Goal: Task Accomplishment & Management: Manage account settings

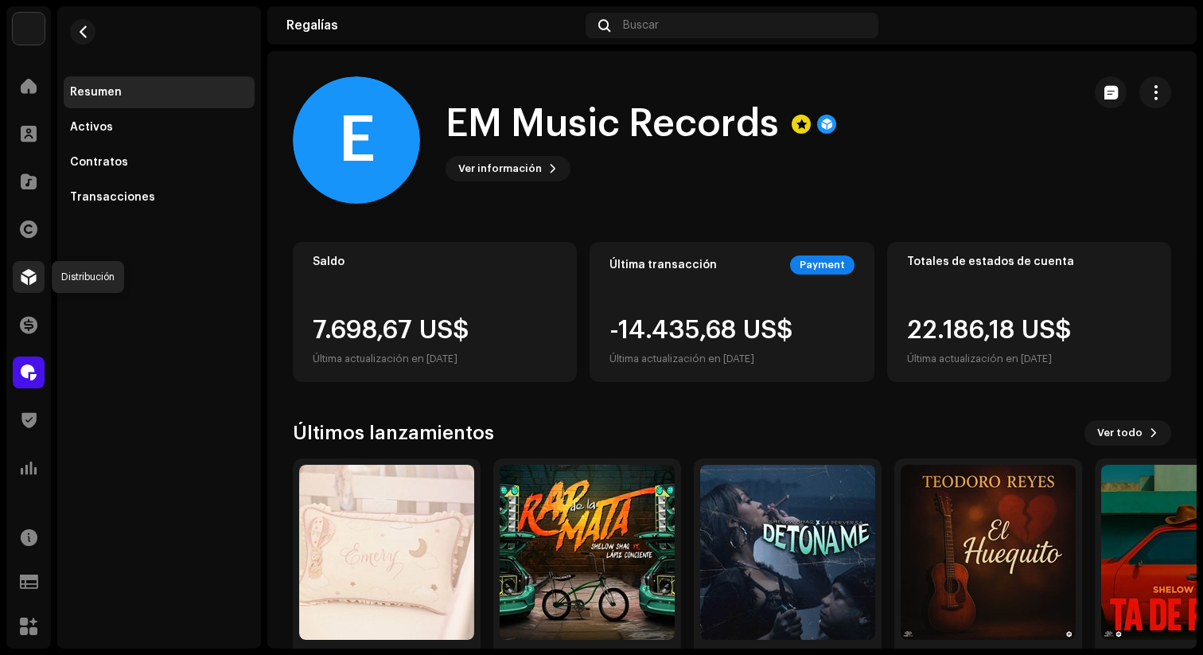
click at [28, 277] on span at bounding box center [29, 277] width 16 height 13
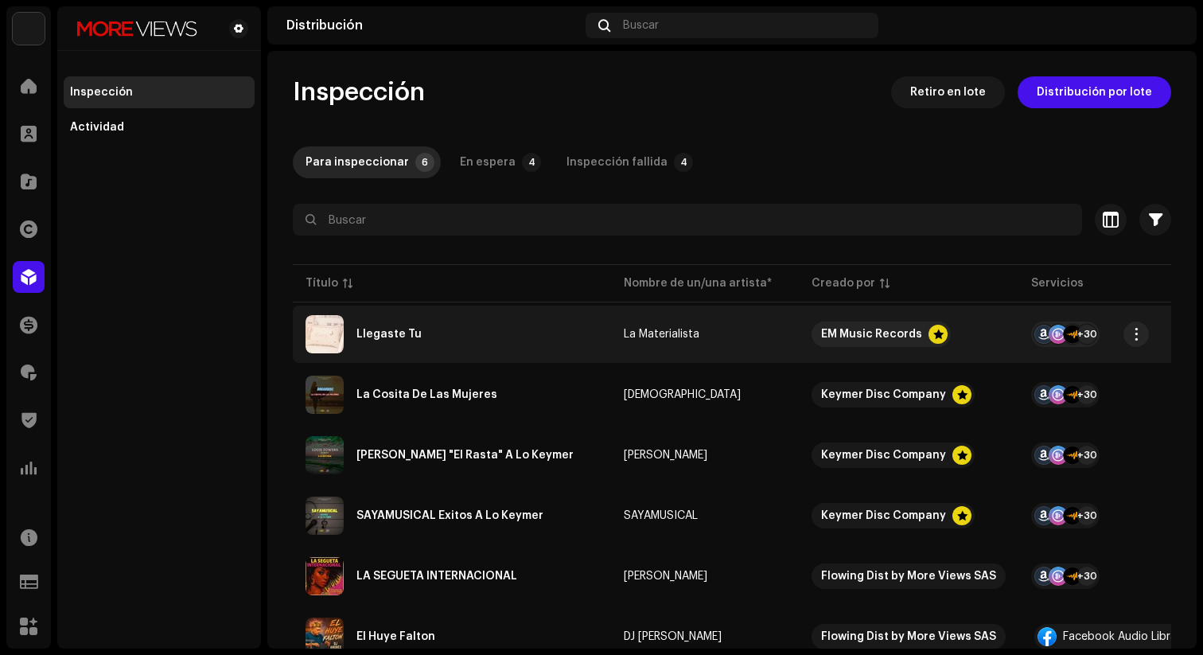
click at [402, 332] on div "Llegaste Tu" at bounding box center [389, 334] width 65 height 11
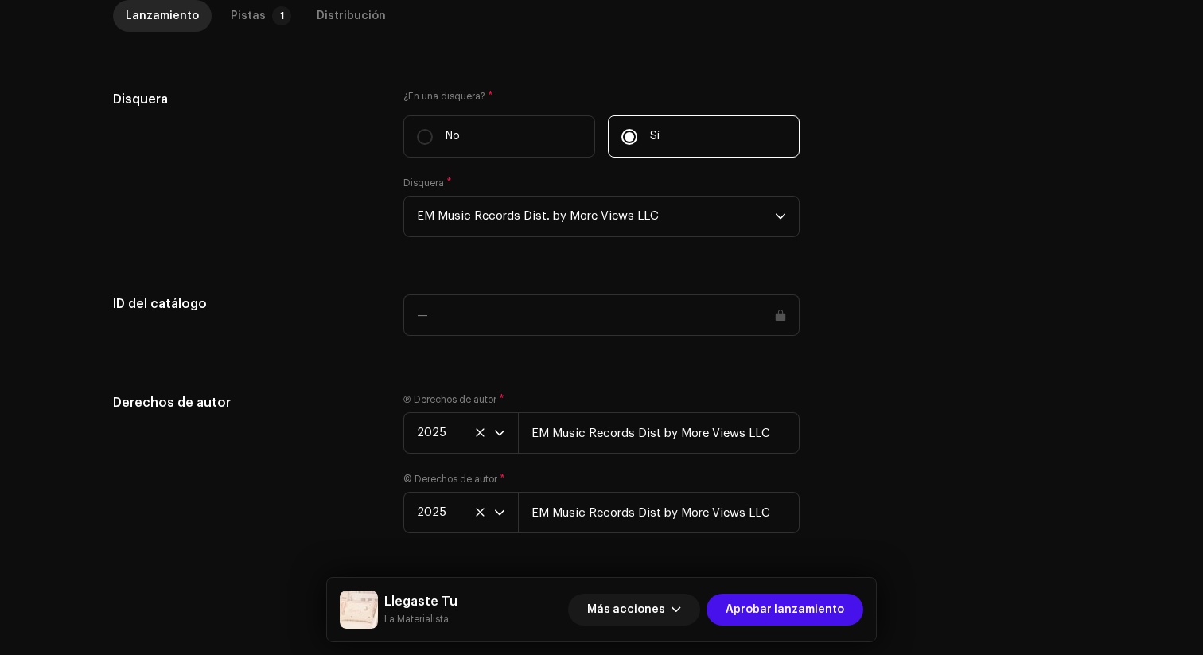
scroll to position [1479, 0]
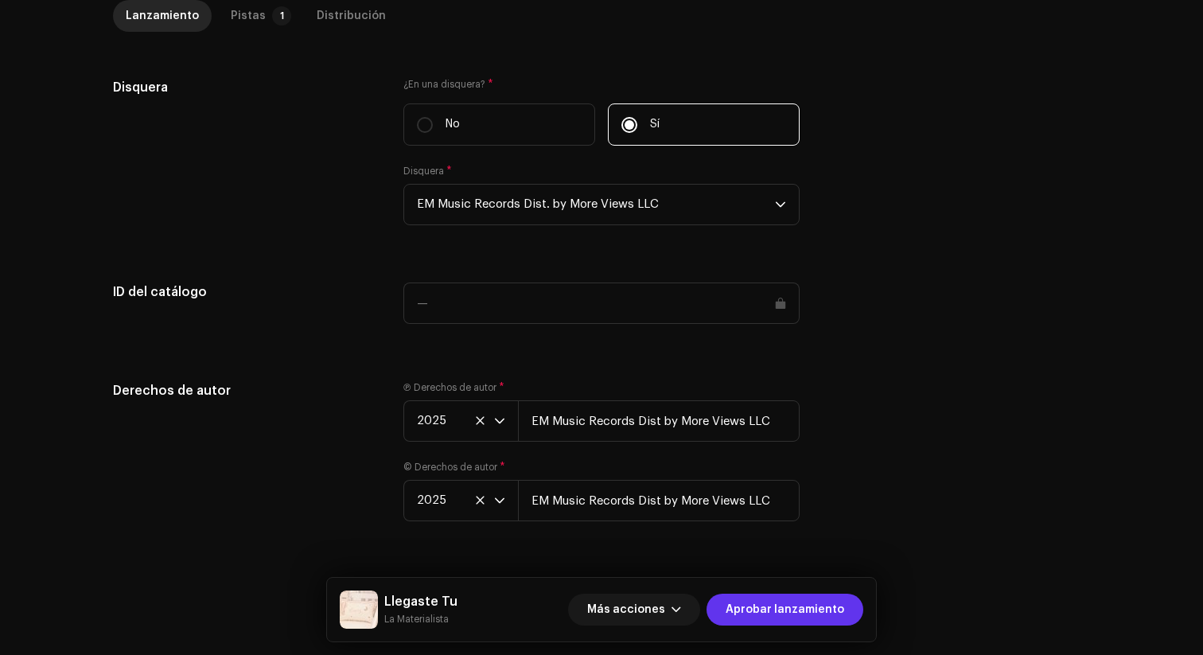
click at [805, 607] on span "Aprobar lanzamiento" at bounding box center [785, 610] width 119 height 32
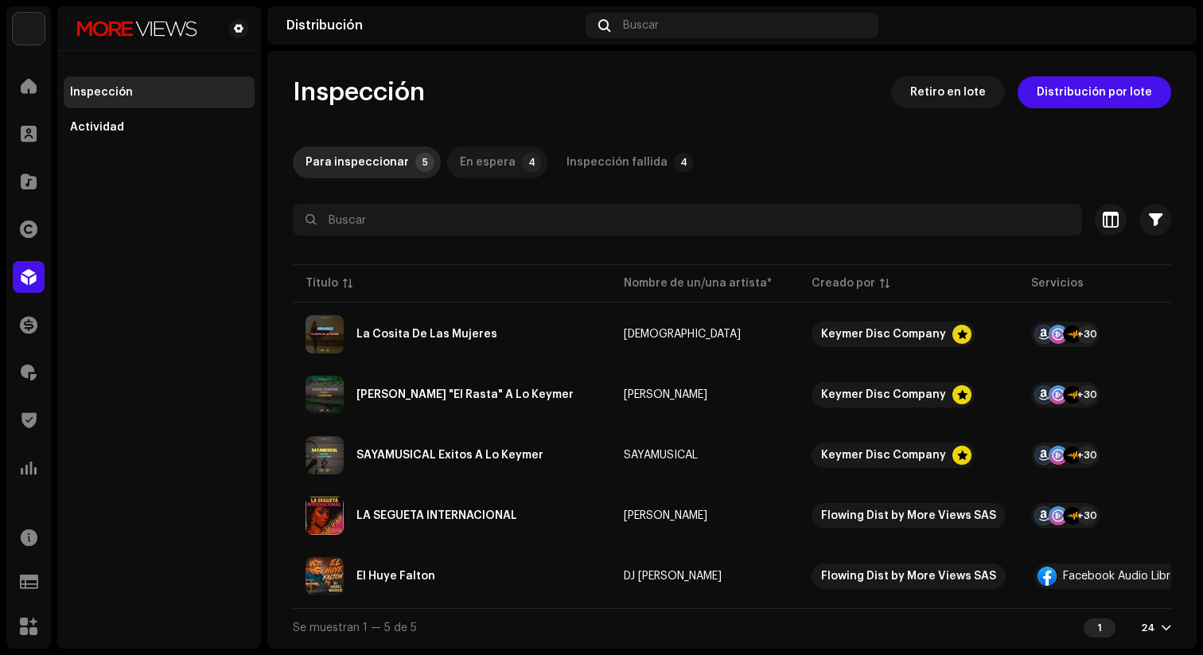
click at [489, 166] on div "En espera" at bounding box center [488, 162] width 56 height 32
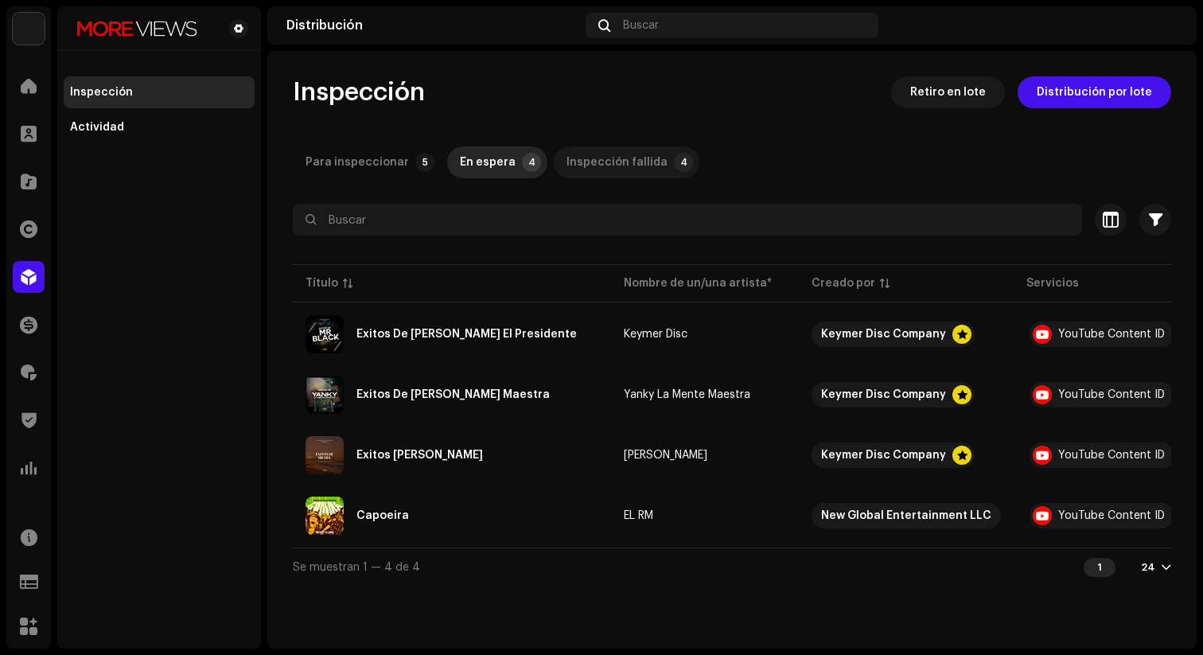
click at [600, 159] on div "Inspección fallida" at bounding box center [617, 162] width 101 height 32
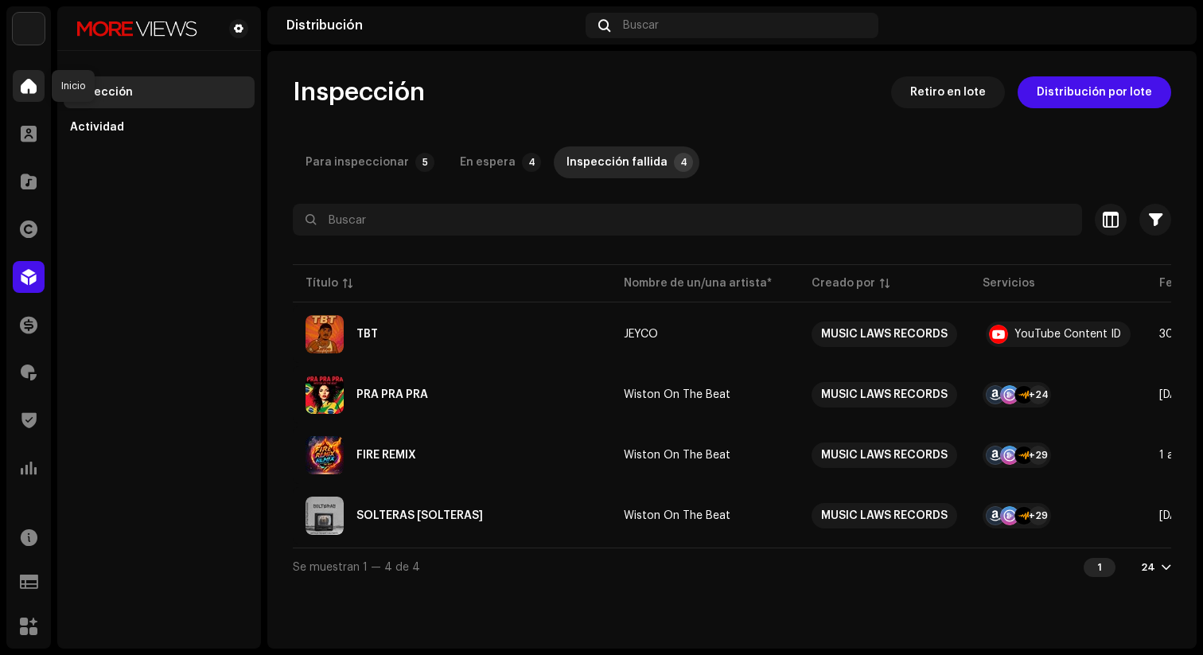
click at [26, 87] on span at bounding box center [29, 86] width 16 height 13
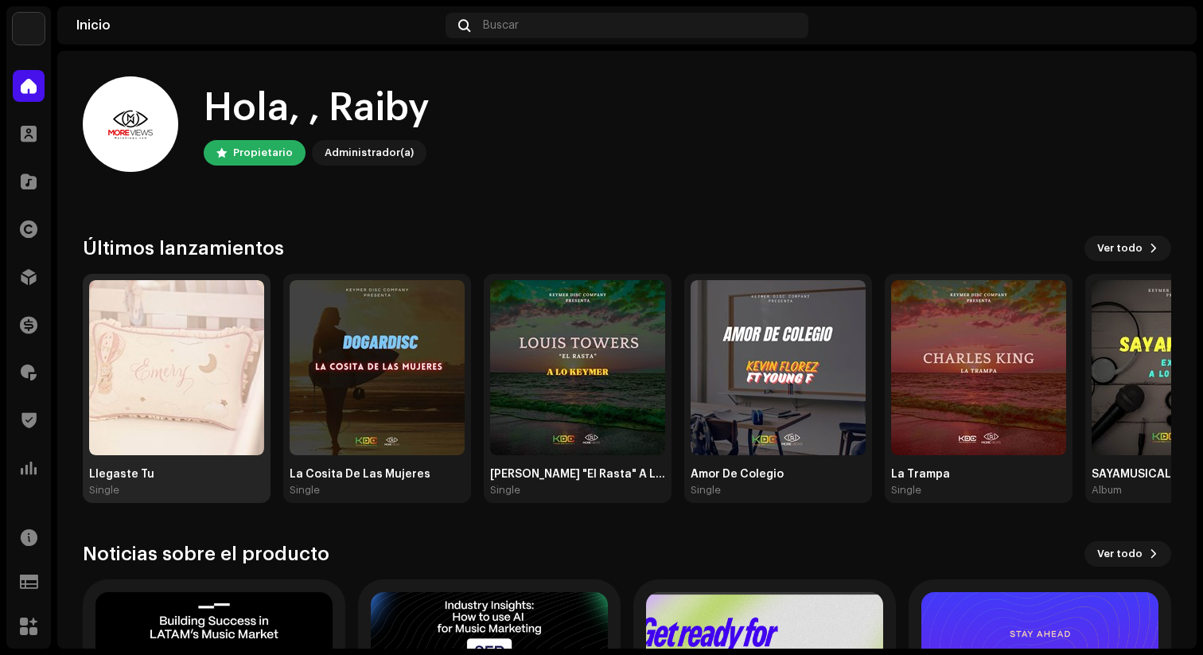
click at [173, 351] on img at bounding box center [176, 367] width 175 height 175
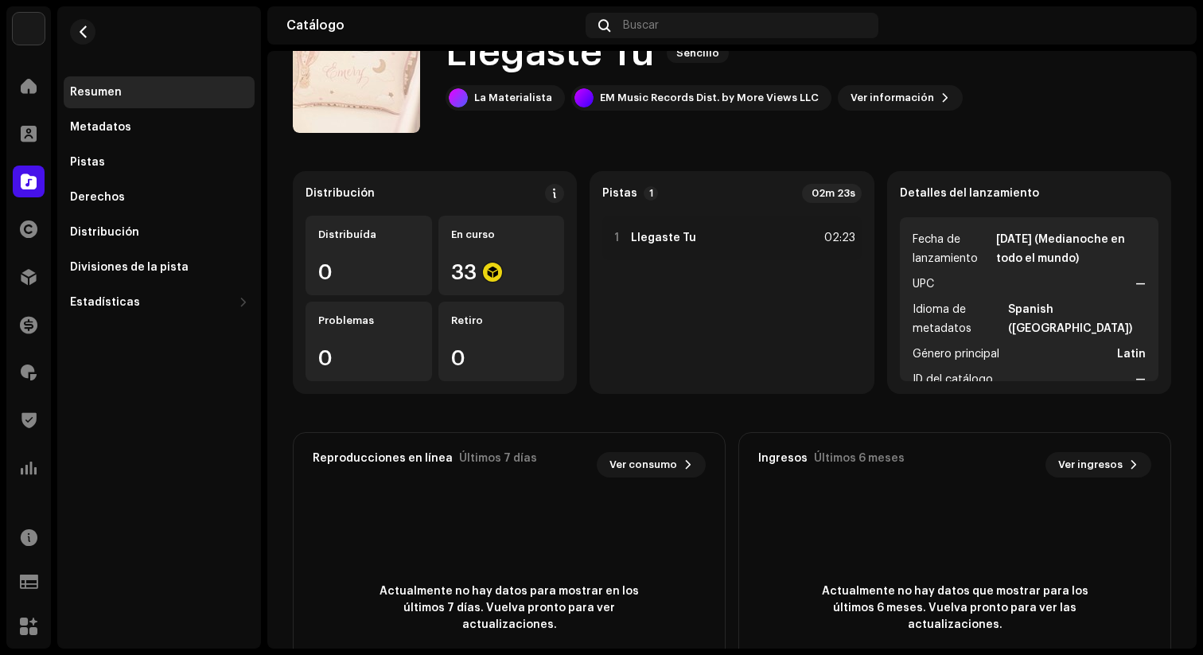
scroll to position [77, 0]
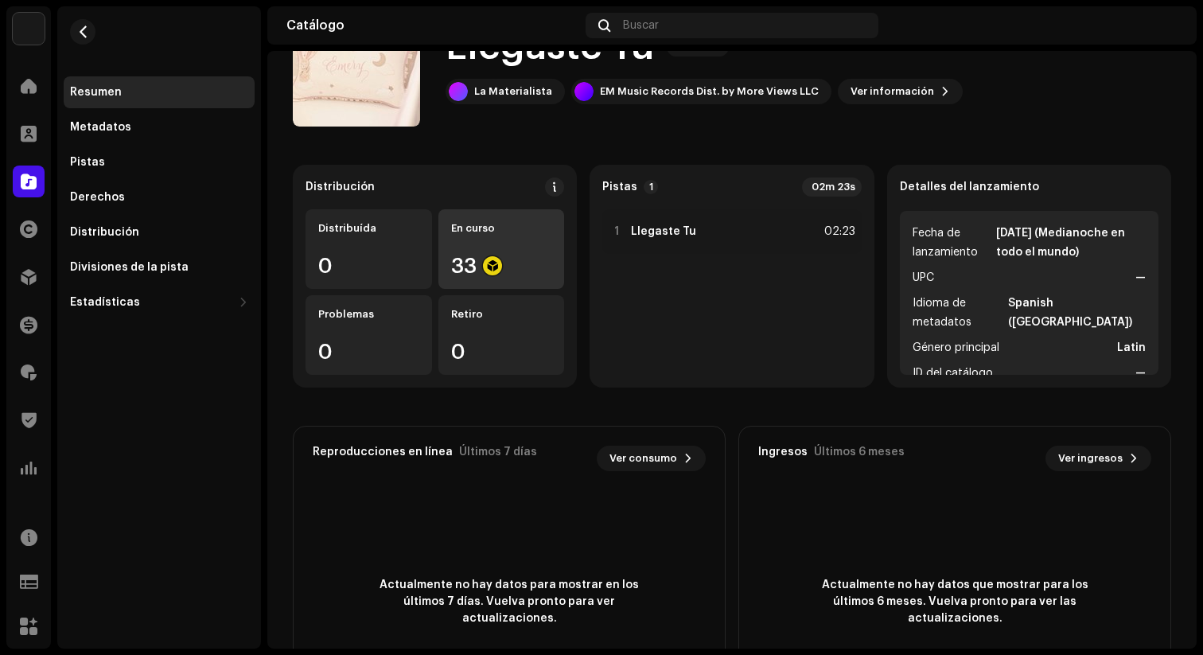
click at [474, 259] on div "33" at bounding box center [501, 265] width 101 height 21
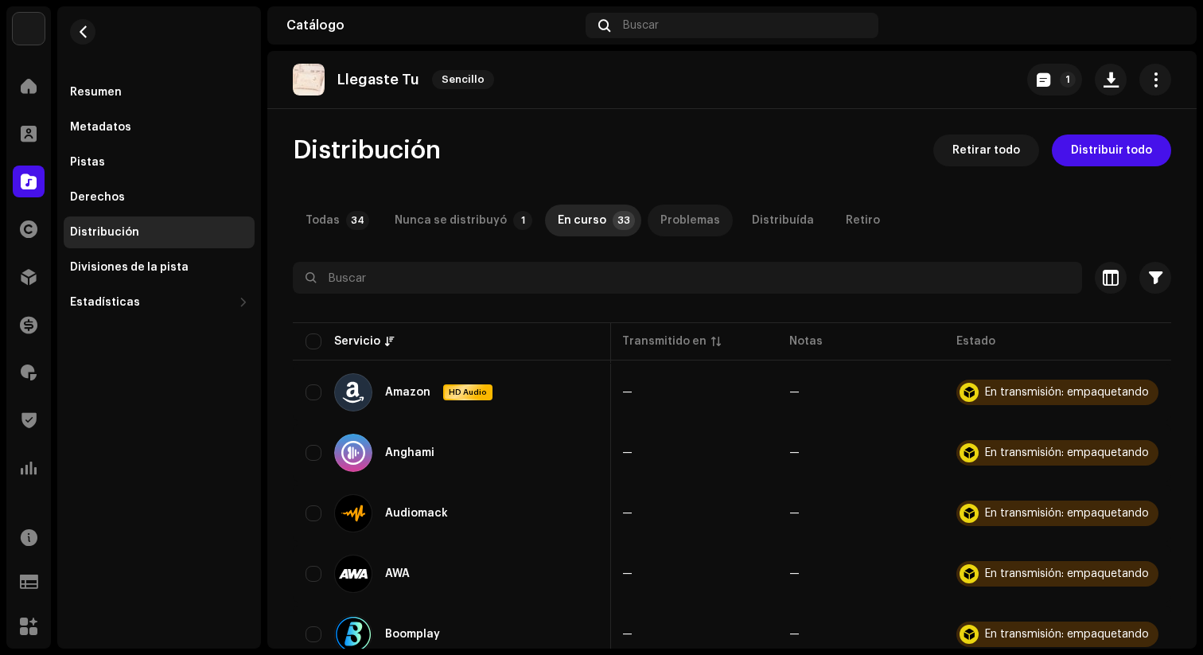
click at [676, 219] on div "Problemas" at bounding box center [691, 221] width 60 height 32
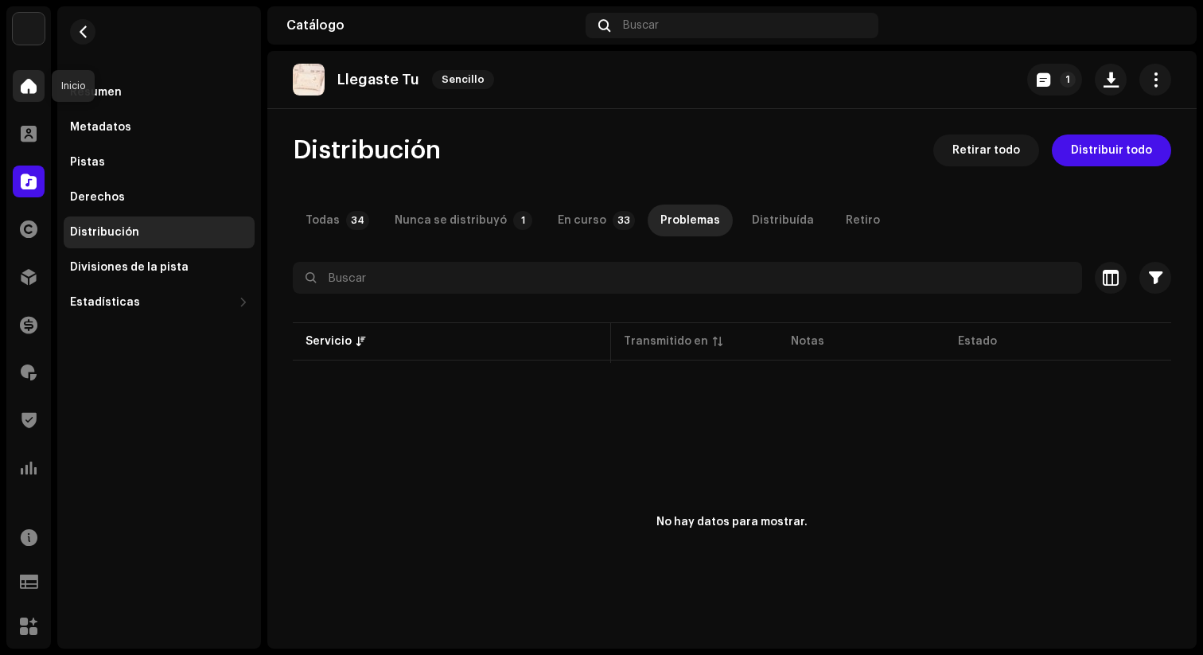
click at [32, 90] on span at bounding box center [29, 86] width 16 height 13
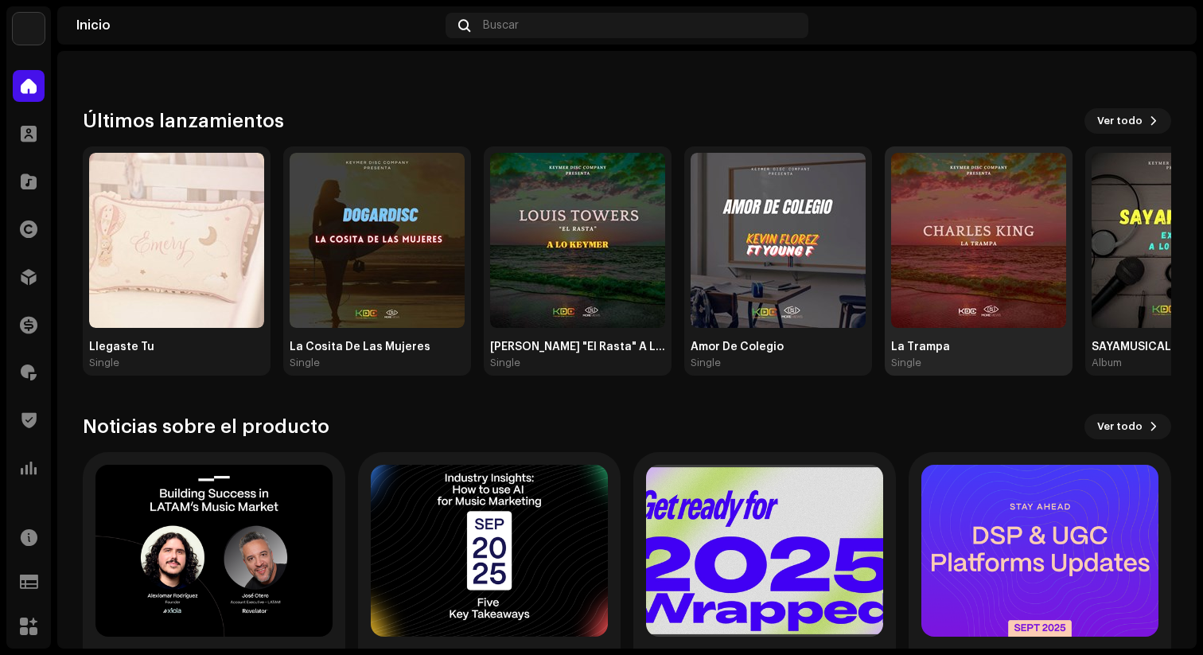
scroll to position [85, 0]
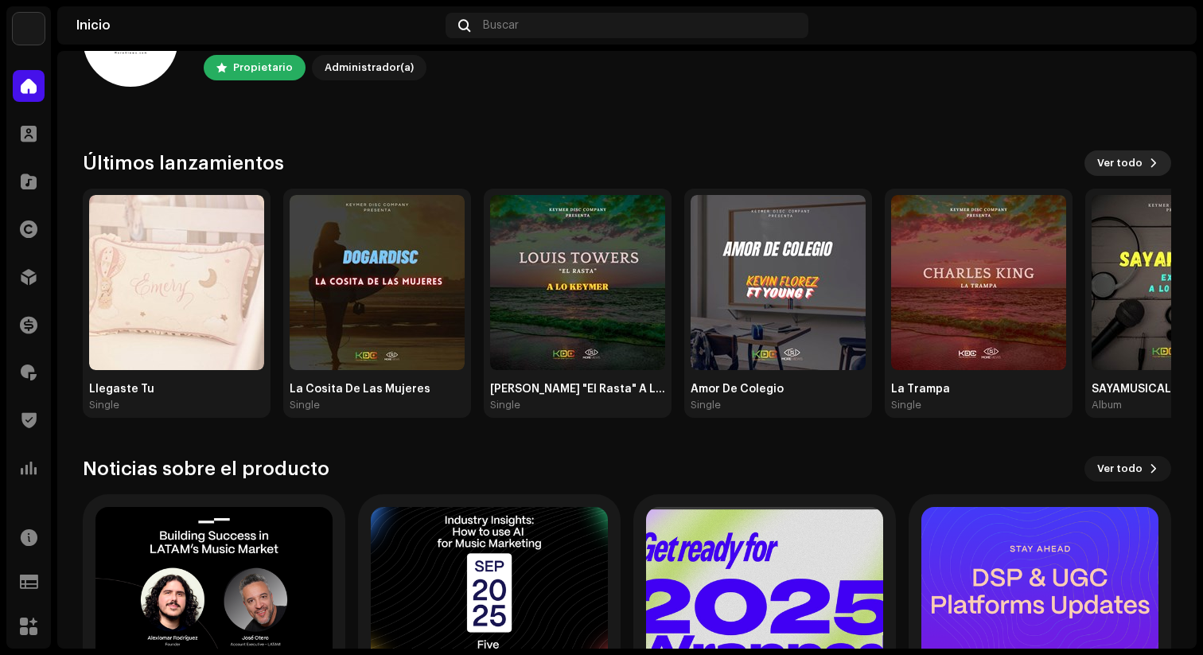
click at [1106, 163] on span "Ver todo" at bounding box center [1119, 163] width 45 height 32
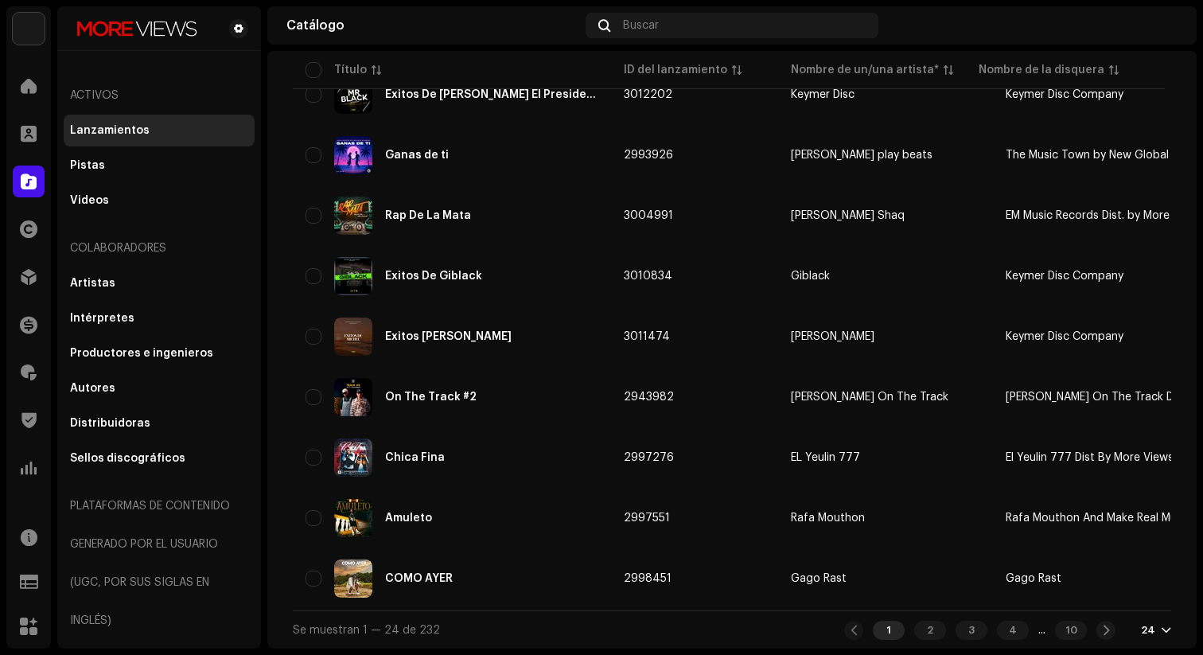
scroll to position [1098, 0]
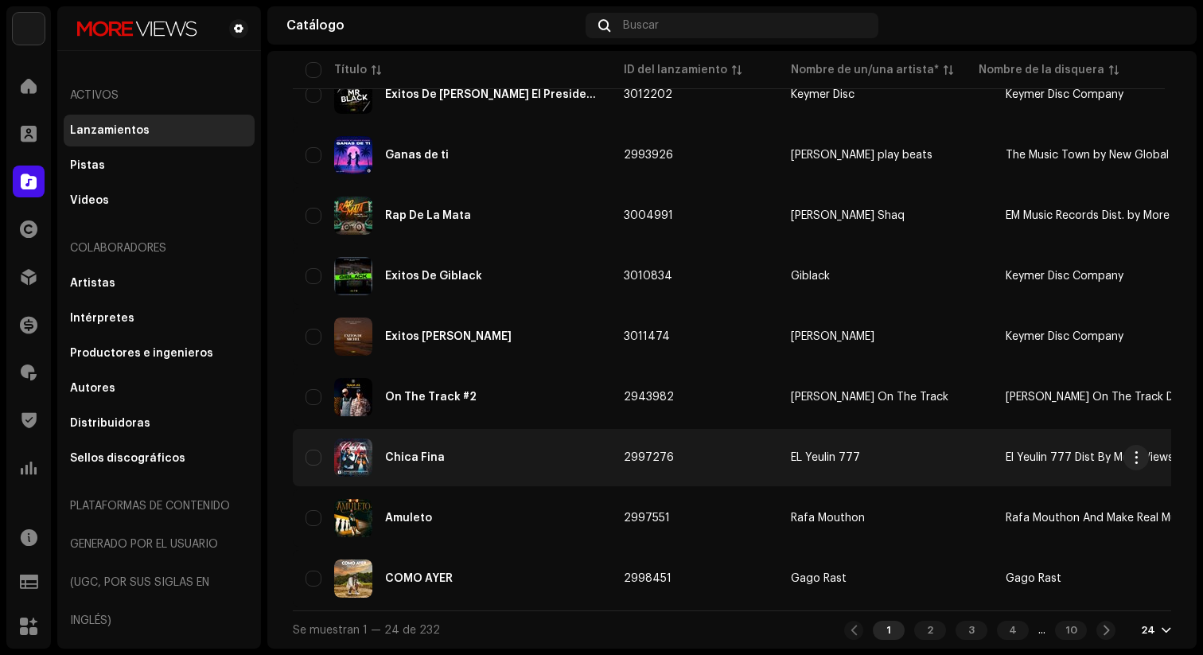
click at [414, 454] on div "Chica Fina" at bounding box center [415, 457] width 60 height 11
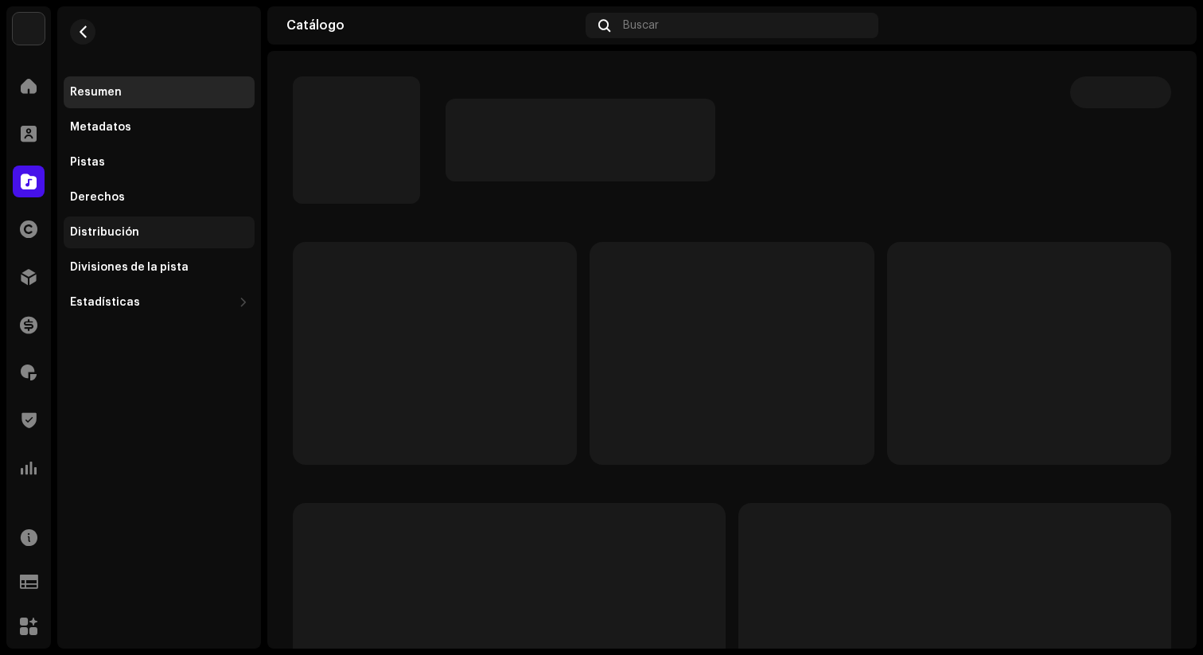
click at [137, 239] on div "Distribución" at bounding box center [159, 232] width 191 height 32
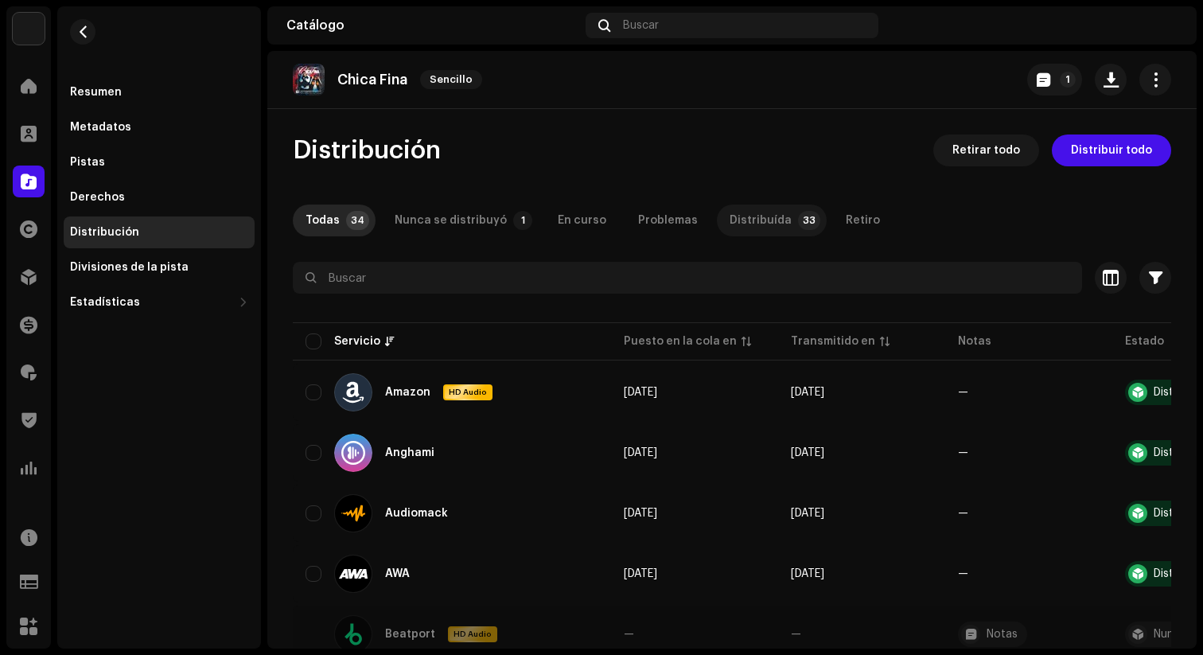
click at [746, 224] on div "Distribuída" at bounding box center [761, 221] width 62 height 32
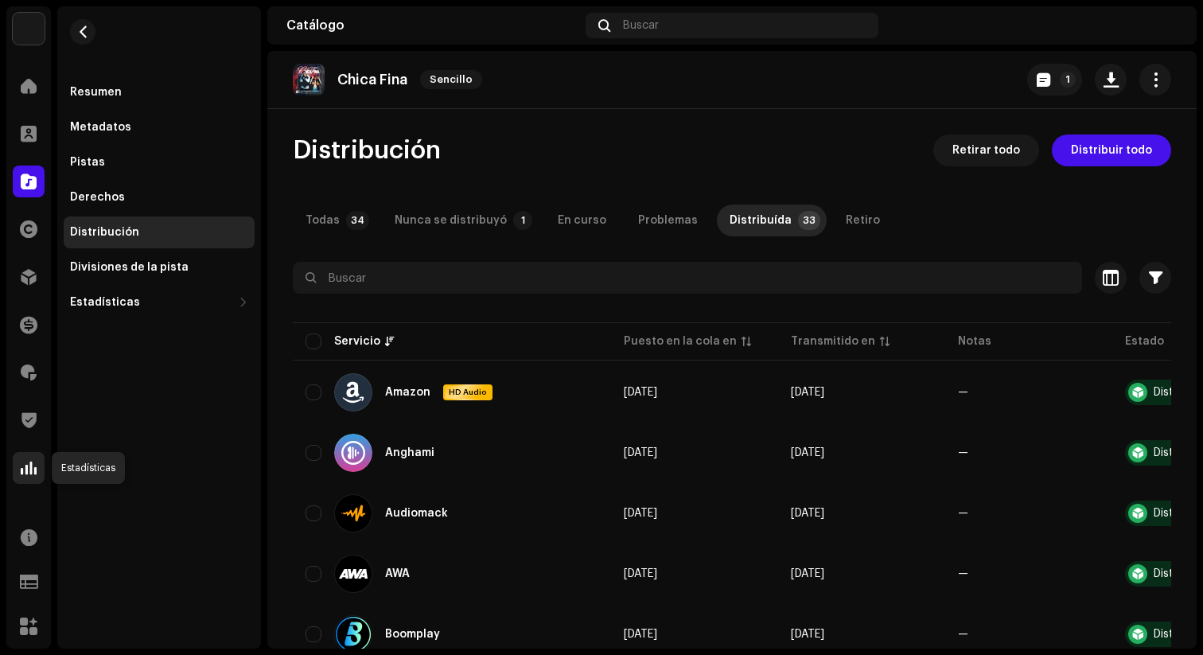
click at [35, 481] on div at bounding box center [29, 468] width 32 height 32
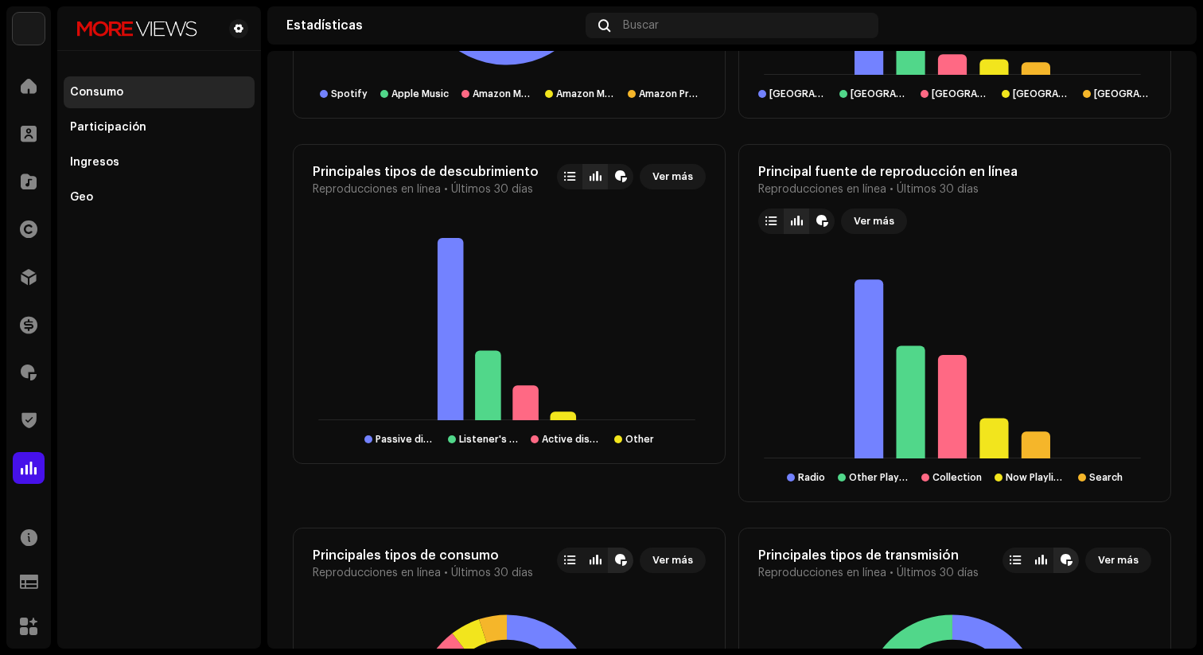
scroll to position [1270, 0]
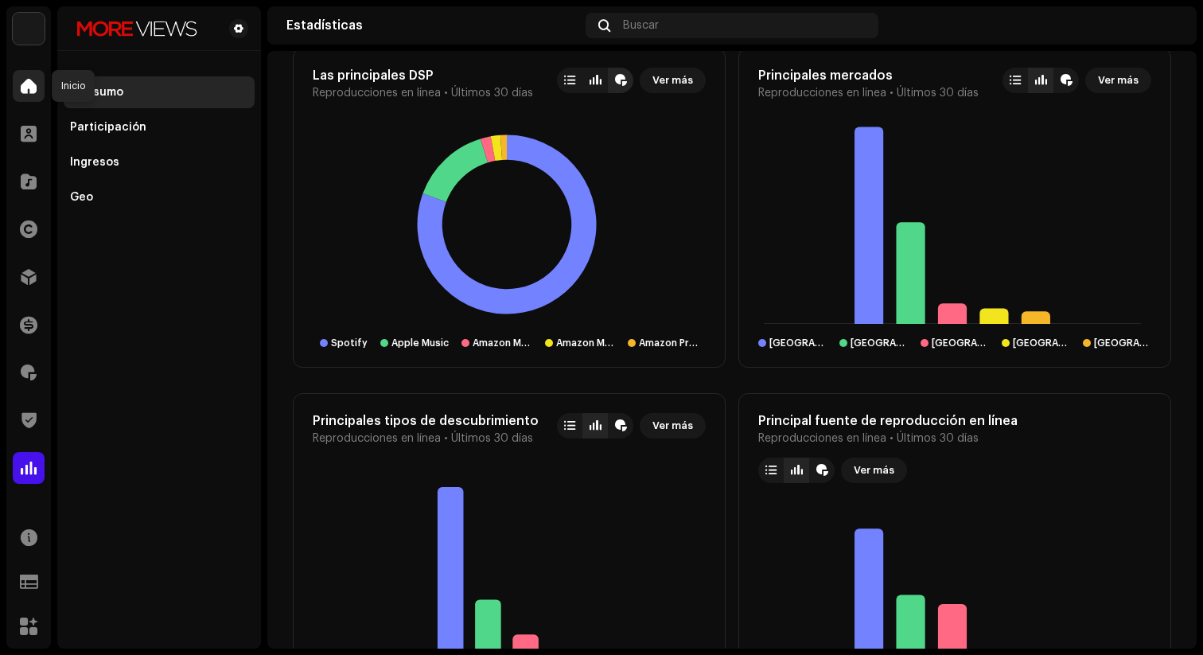
click at [35, 93] on div at bounding box center [29, 86] width 32 height 32
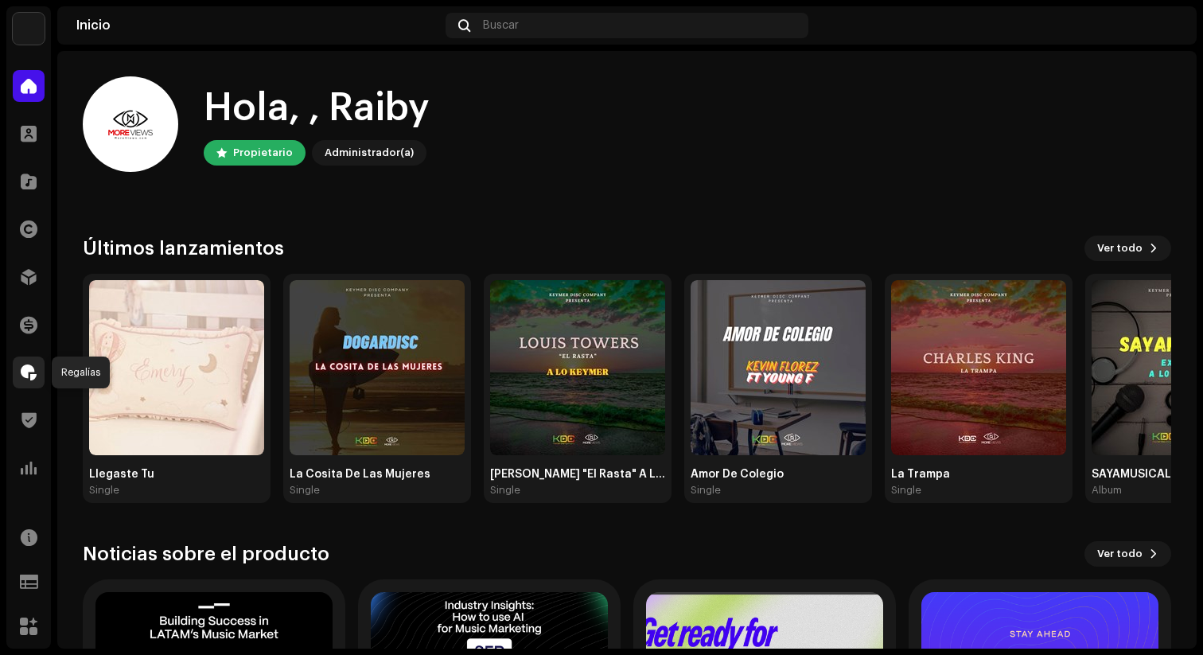
click at [32, 374] on span at bounding box center [29, 372] width 16 height 13
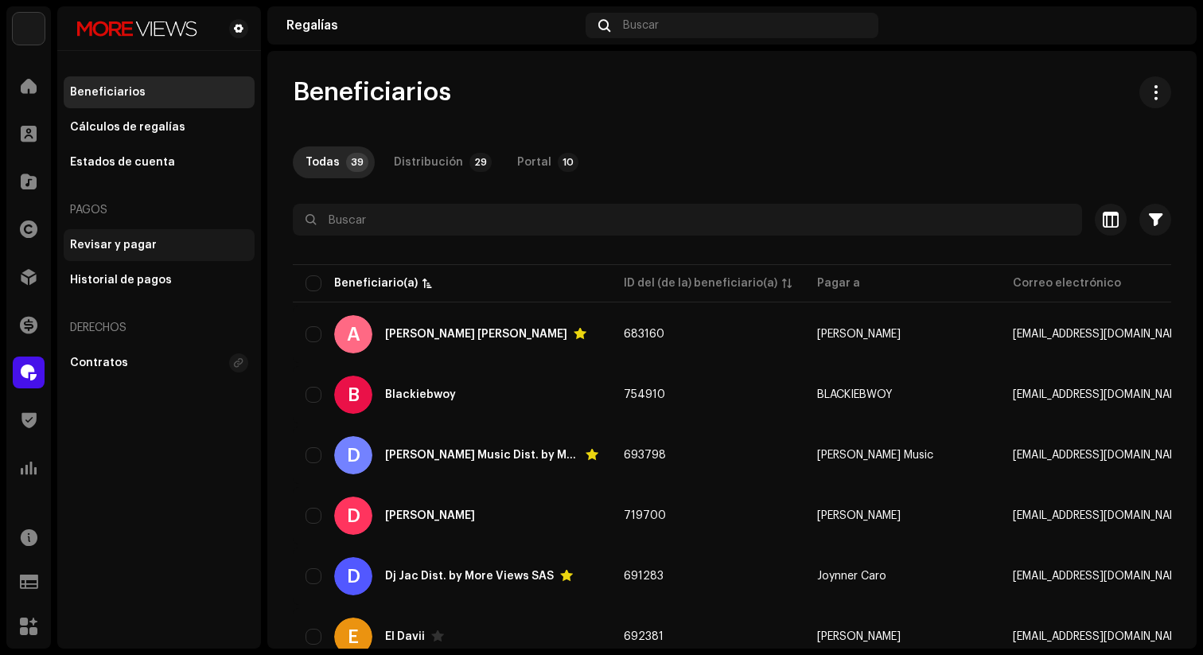
click at [123, 244] on div "Revisar y pagar" at bounding box center [113, 245] width 87 height 13
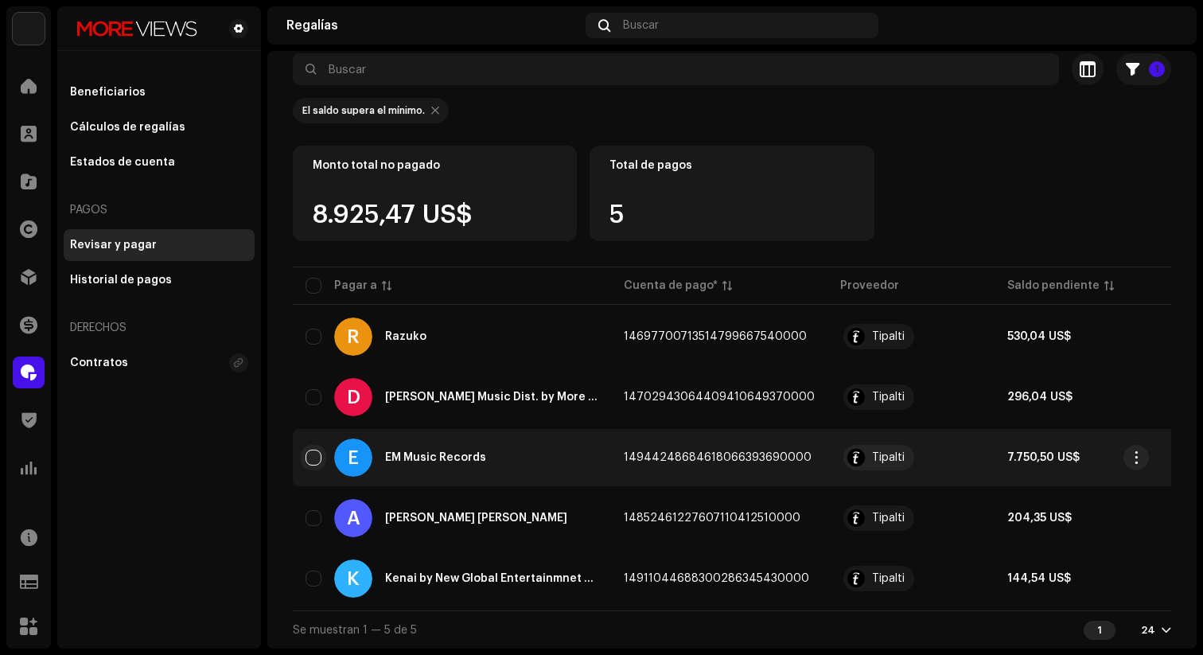
click at [316, 450] on input "checkbox" at bounding box center [314, 458] width 16 height 16
checkbox input "true"
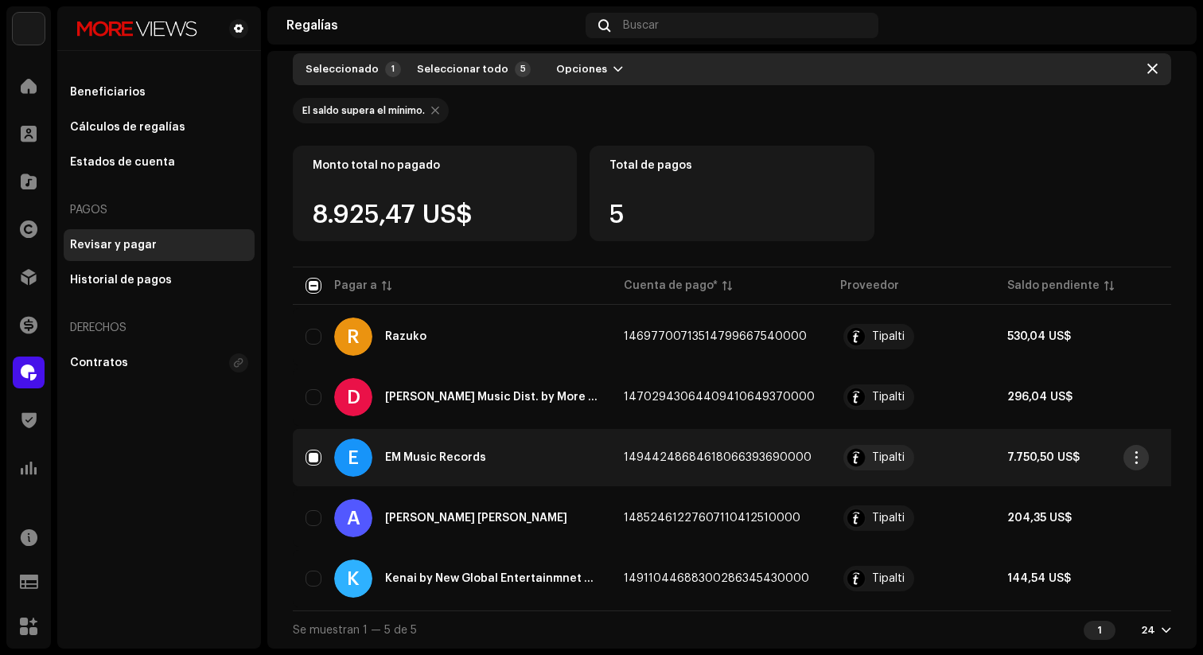
click at [1136, 451] on span "button" at bounding box center [1137, 457] width 12 height 13
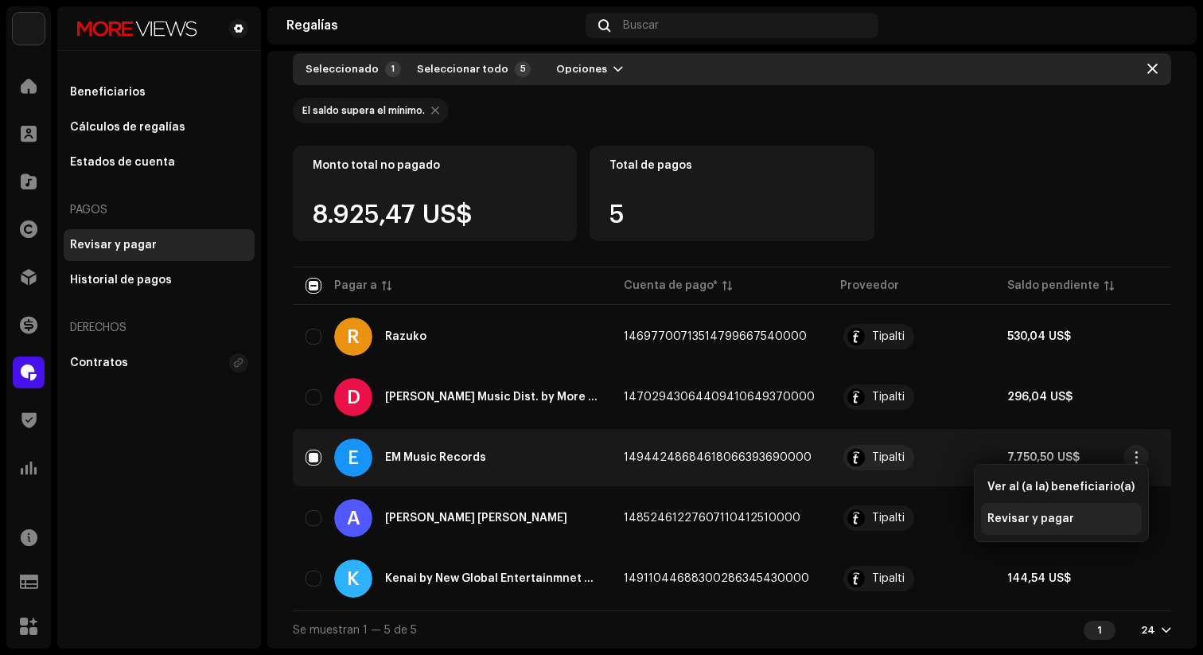
click at [1052, 520] on span "Revisar y pagar" at bounding box center [1031, 518] width 87 height 13
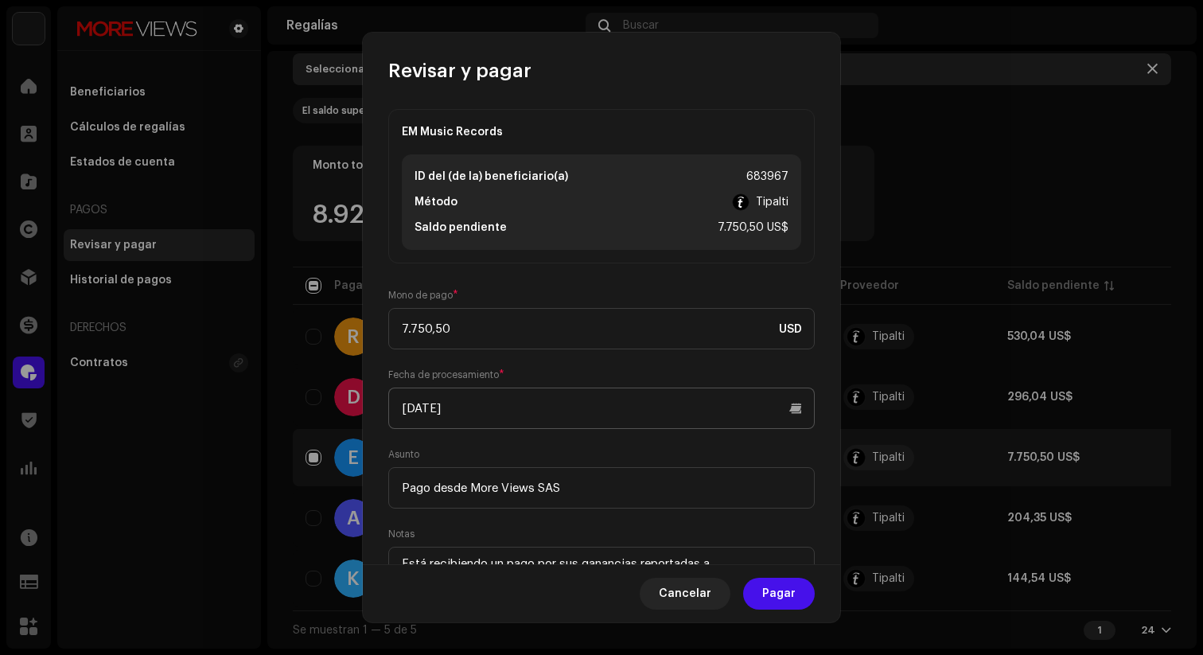
scroll to position [88, 0]
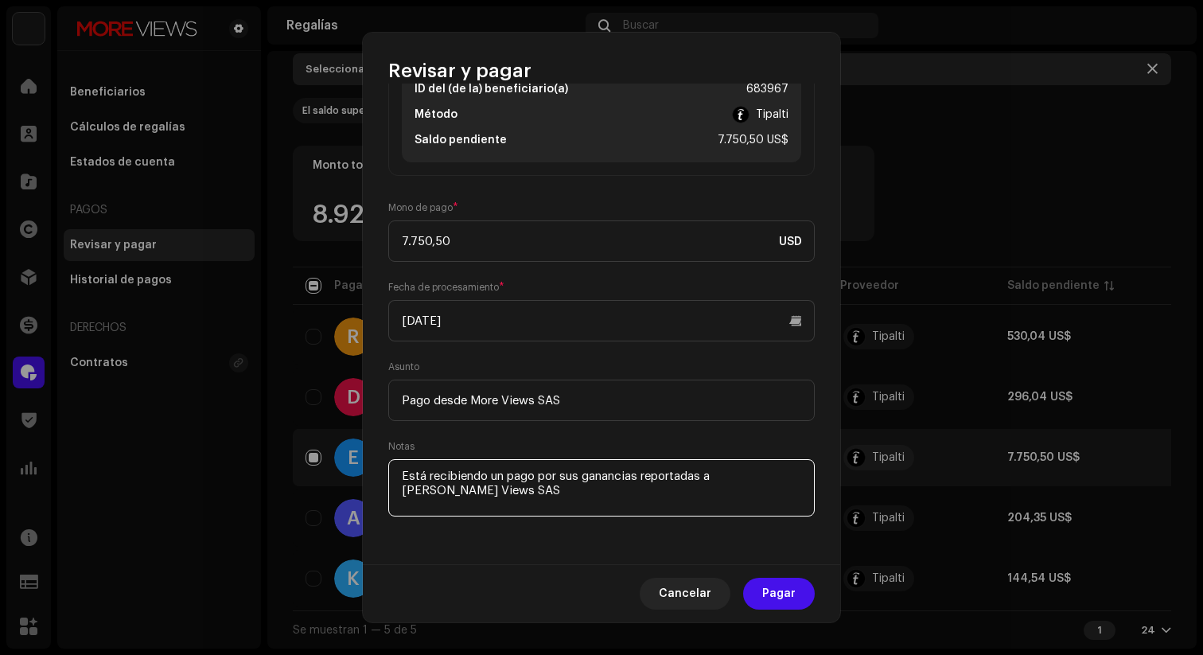
click at [418, 494] on textarea at bounding box center [601, 487] width 427 height 57
drag, startPoint x: 505, startPoint y: 497, endPoint x: 470, endPoint y: 494, distance: 35.1
click at [470, 494] on textarea at bounding box center [601, 487] width 427 height 57
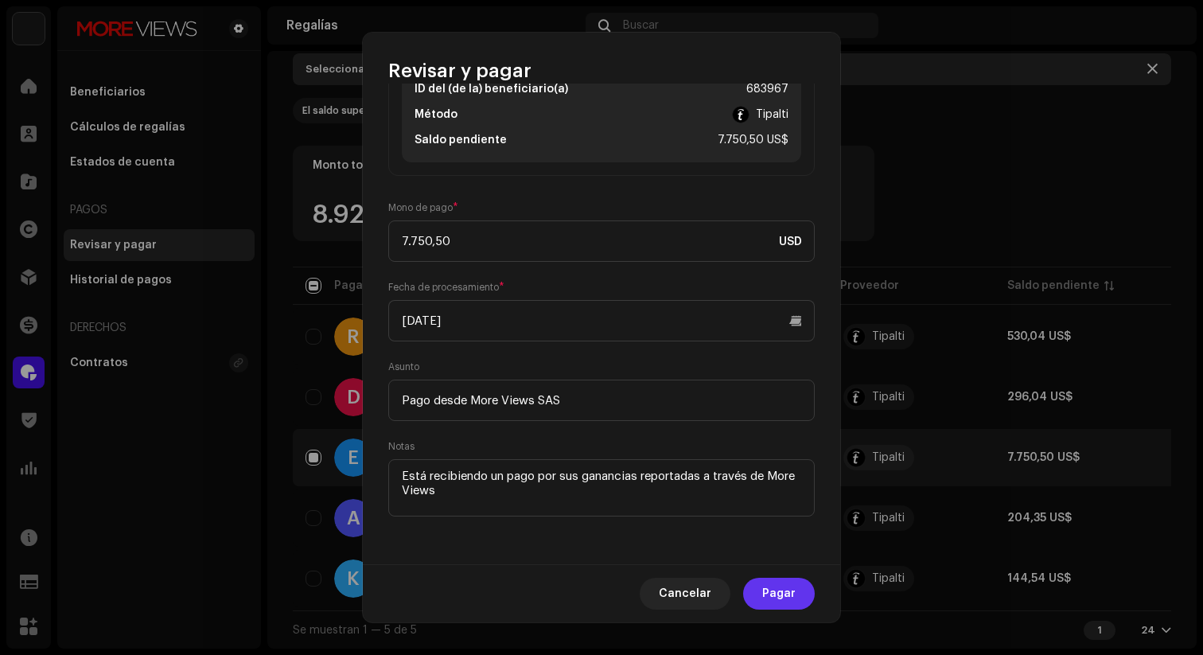
type textarea "Está recibiendo un pago por sus ganancias reportadas a través de More Views"
click at [786, 598] on span "Pagar" at bounding box center [778, 594] width 33 height 32
checkbox input "false"
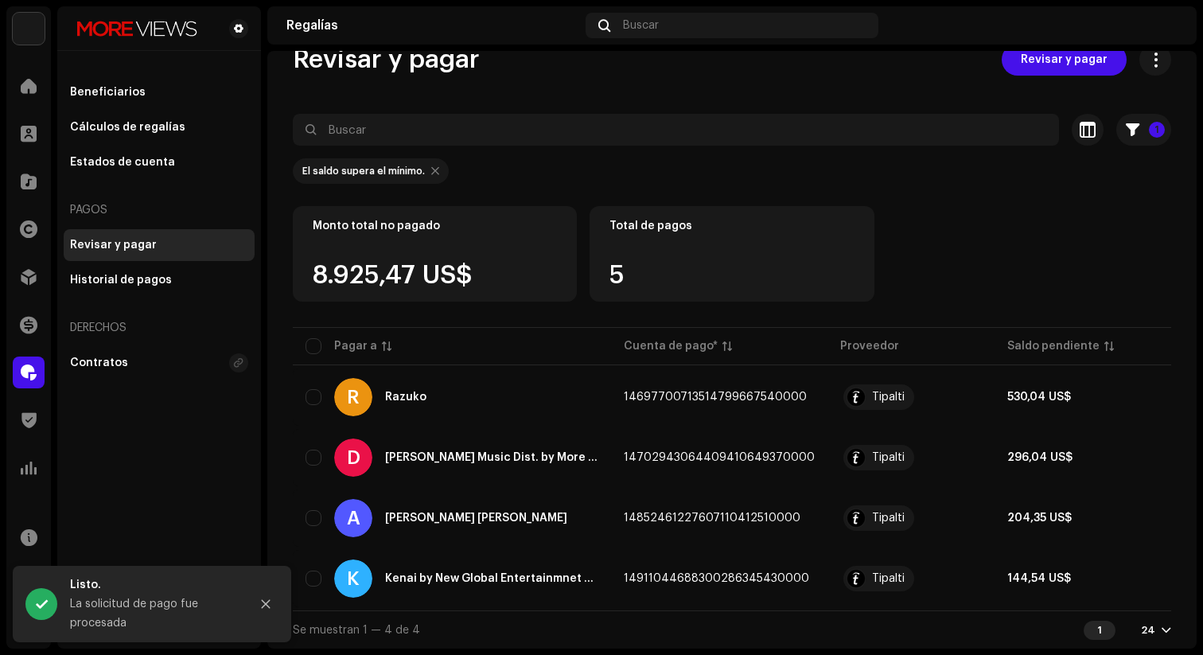
scroll to position [0, 0]
